Goal: Task Accomplishment & Management: Manage account settings

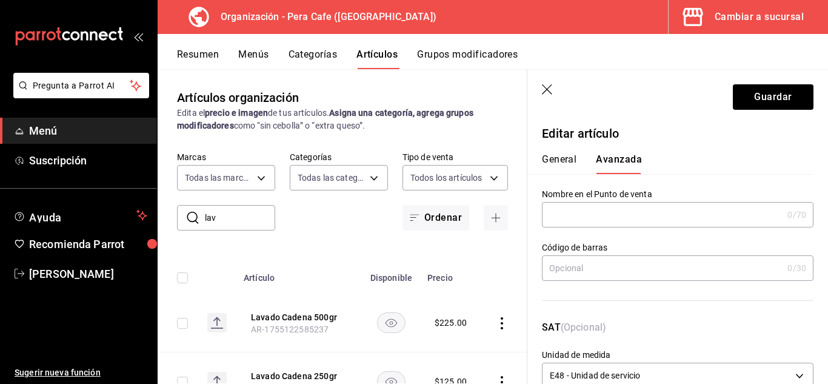
scroll to position [473, 0]
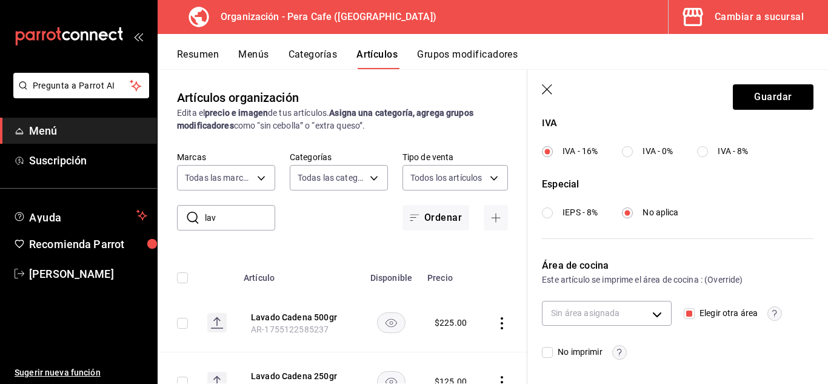
click at [686, 314] on input "Elegir otra área" at bounding box center [689, 313] width 11 height 11
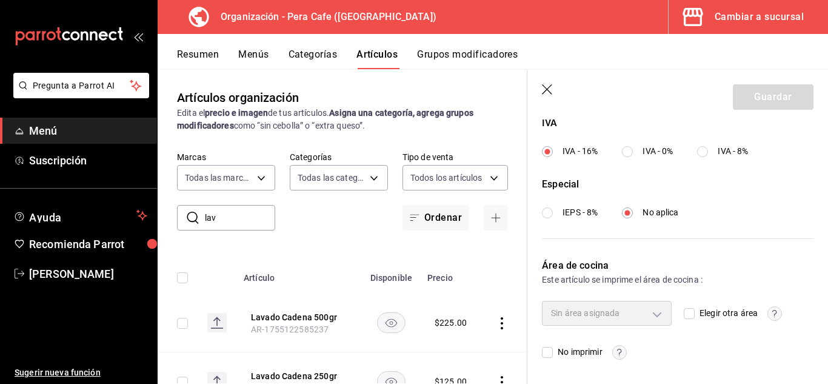
click at [686, 314] on input "Elegir otra área" at bounding box center [689, 313] width 11 height 11
checkbox input "true"
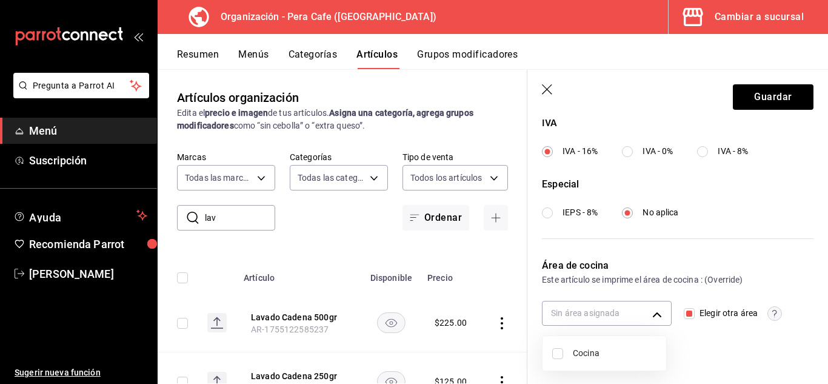
click at [658, 314] on body "Pregunta a Parrot AI Menú Suscripción Ayuda Recomienda Parrot [PERSON_NAME] Sug…" at bounding box center [414, 192] width 828 height 384
click at [659, 316] on div at bounding box center [414, 192] width 828 height 384
click at [550, 92] on icon "button" at bounding box center [547, 89] width 10 height 10
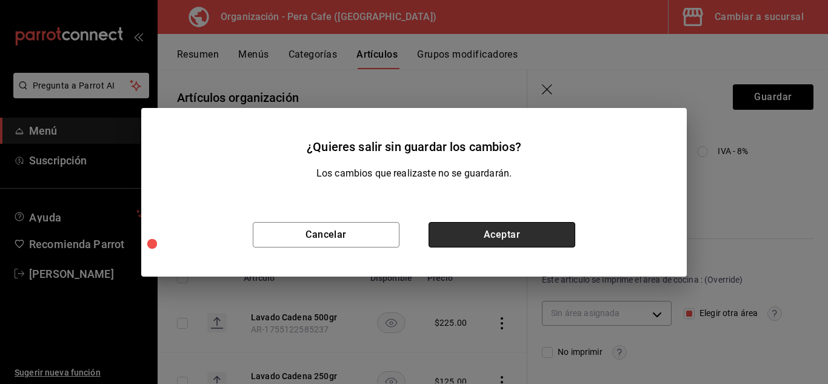
click at [536, 244] on button "Aceptar" at bounding box center [502, 234] width 147 height 25
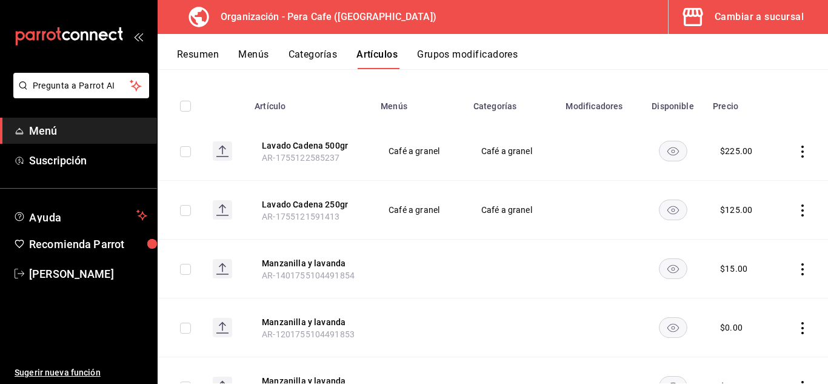
scroll to position [102, 0]
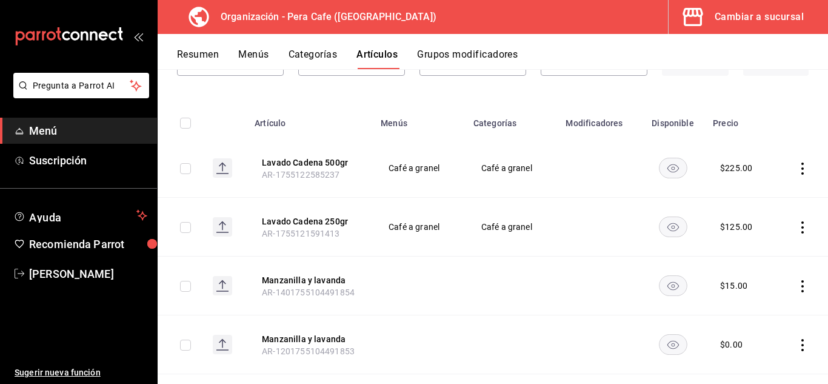
click at [797, 170] on icon "actions" at bounding box center [803, 168] width 12 height 12
click at [807, 189] on div at bounding box center [414, 192] width 828 height 384
click at [321, 159] on button "Lavado Cadena 500gr" at bounding box center [310, 162] width 97 height 12
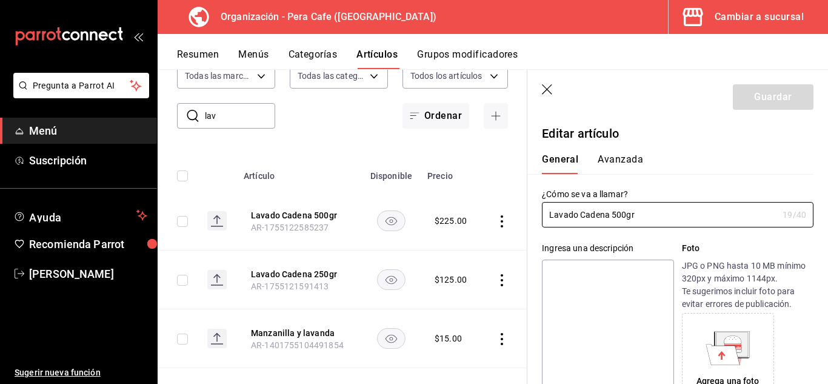
type input "$225.00"
click at [631, 162] on button "Avanzada" at bounding box center [620, 163] width 45 height 21
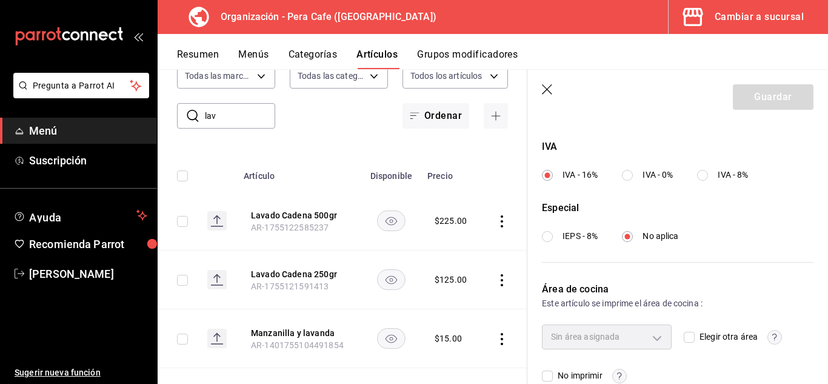
scroll to position [473, 0]
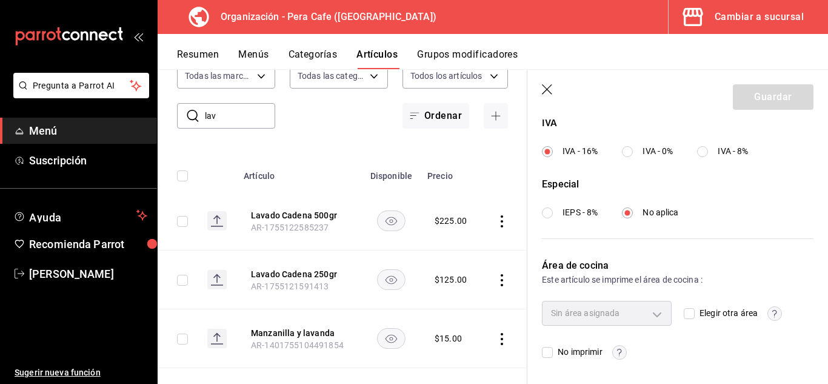
click at [768, 315] on circle "button" at bounding box center [775, 313] width 14 height 14
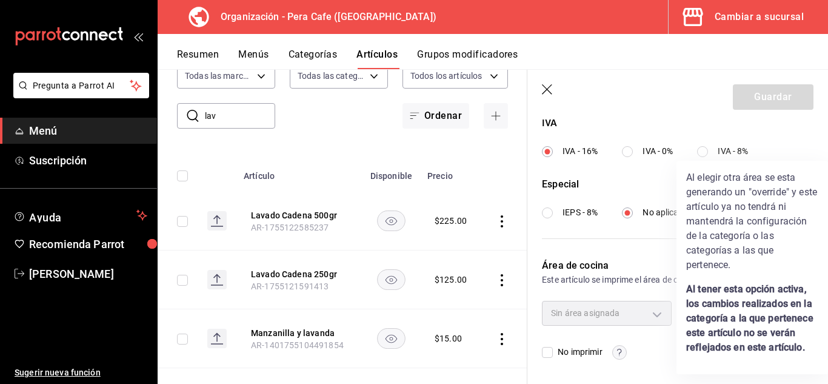
click at [665, 252] on div at bounding box center [414, 192] width 828 height 384
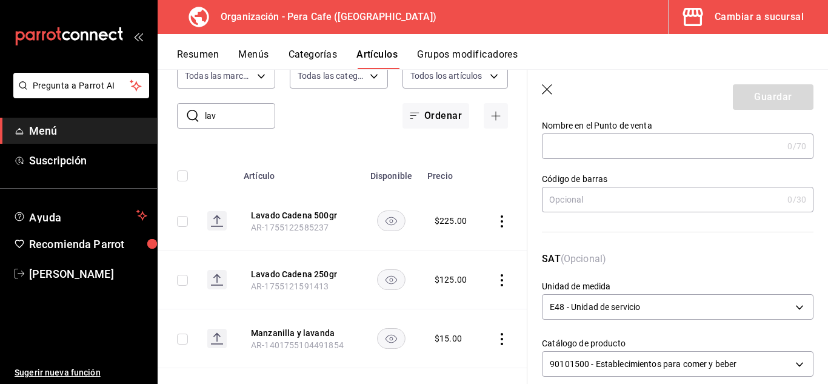
scroll to position [0, 0]
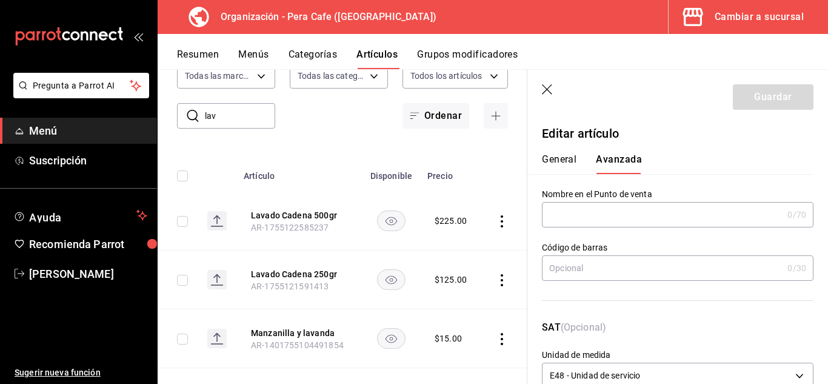
click at [547, 92] on icon "button" at bounding box center [548, 90] width 12 height 12
